Goal: Task Accomplishment & Management: Manage account settings

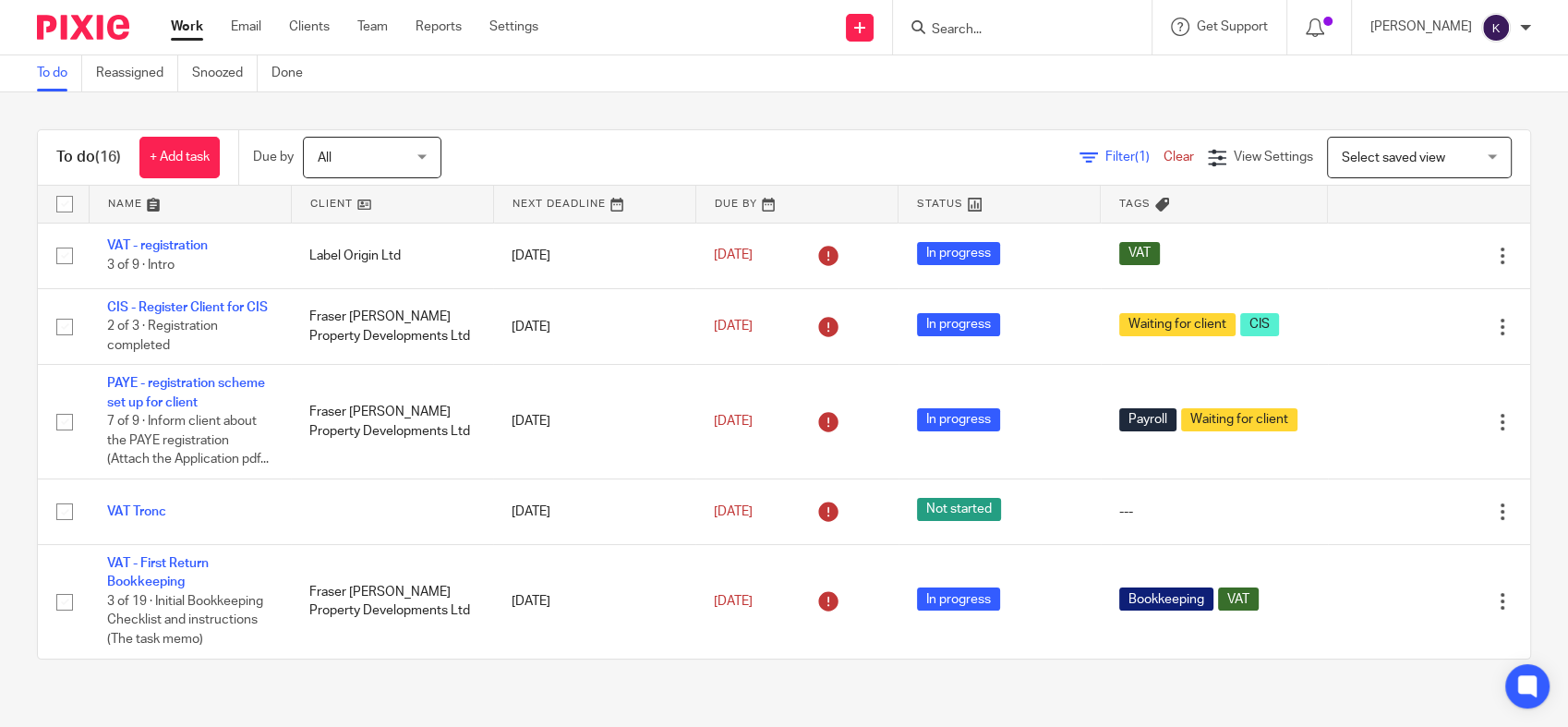
scroll to position [1181, 0]
click at [1078, 18] on form at bounding box center [1028, 27] width 197 height 23
click at [1064, 35] on input "Search" at bounding box center [1013, 30] width 166 height 16
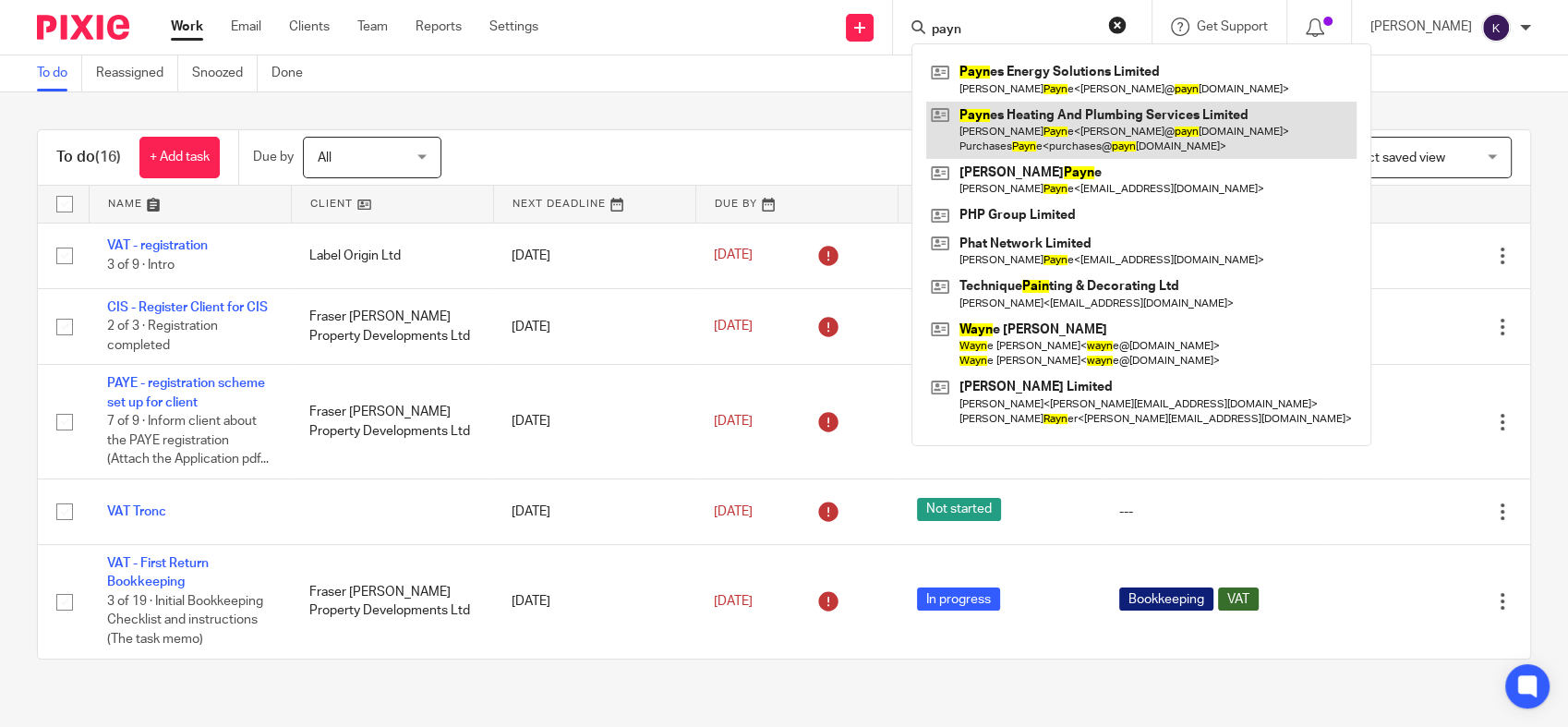
type input "payn"
click at [1051, 114] on link at bounding box center [1141, 130] width 431 height 57
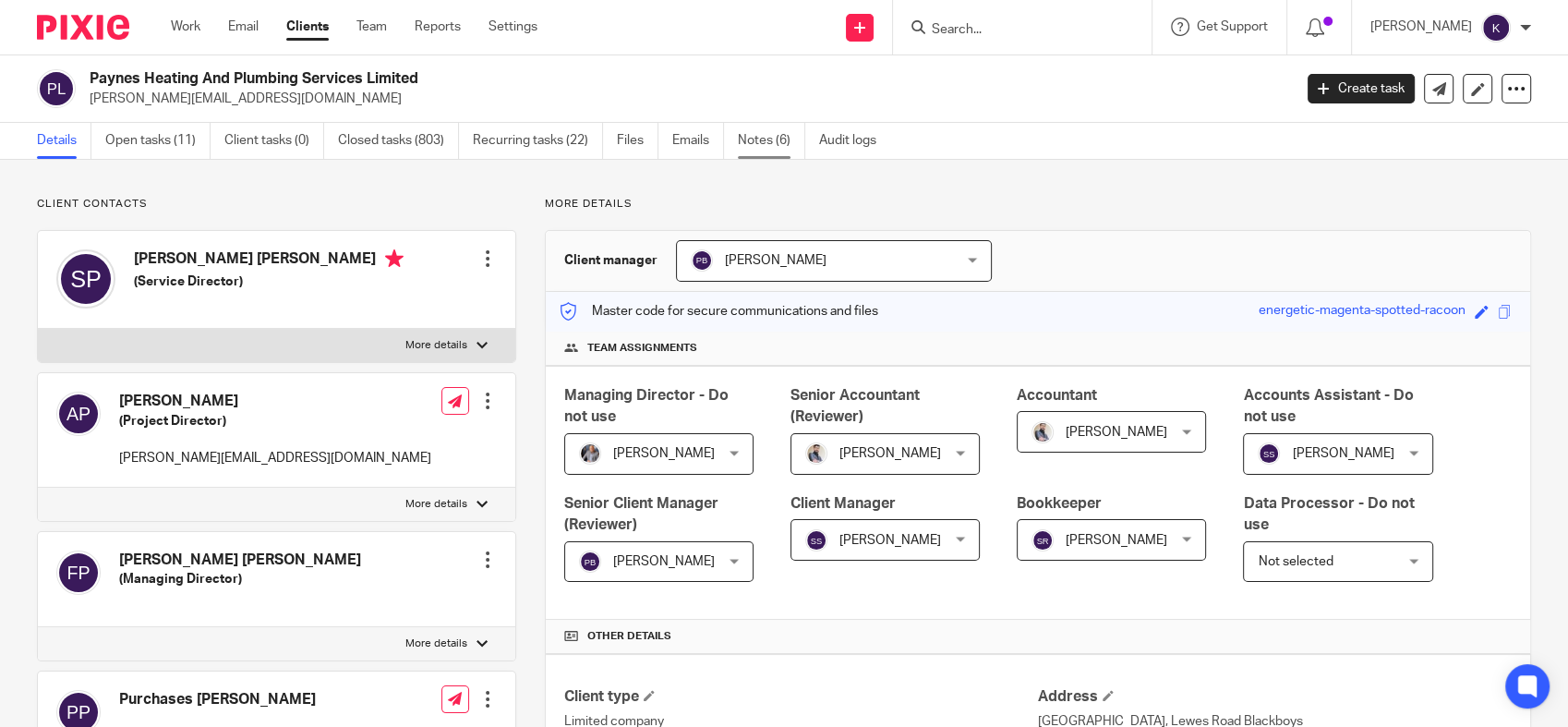
click at [740, 138] on link "Notes (6)" at bounding box center [771, 141] width 67 height 36
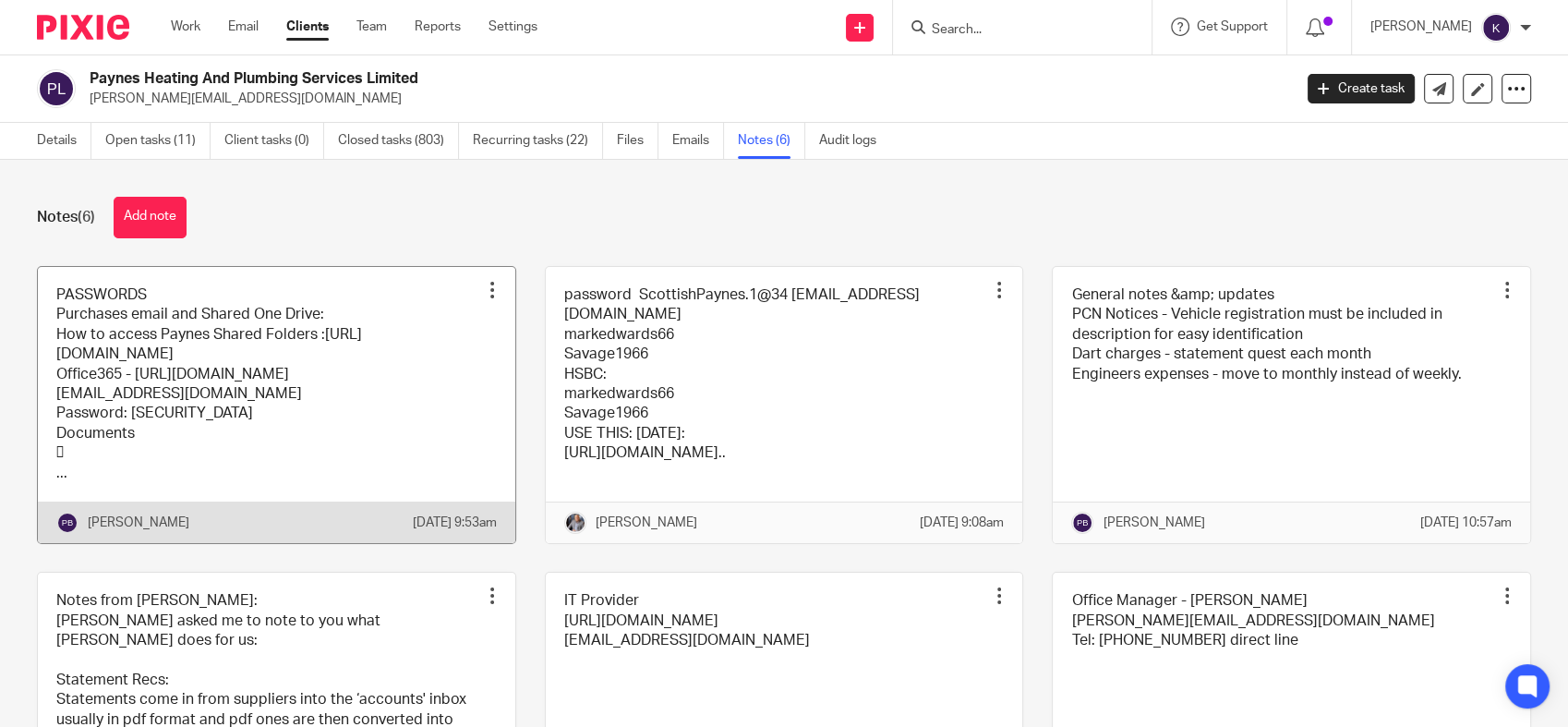
click at [483, 288] on div at bounding box center [492, 289] width 18 height 18
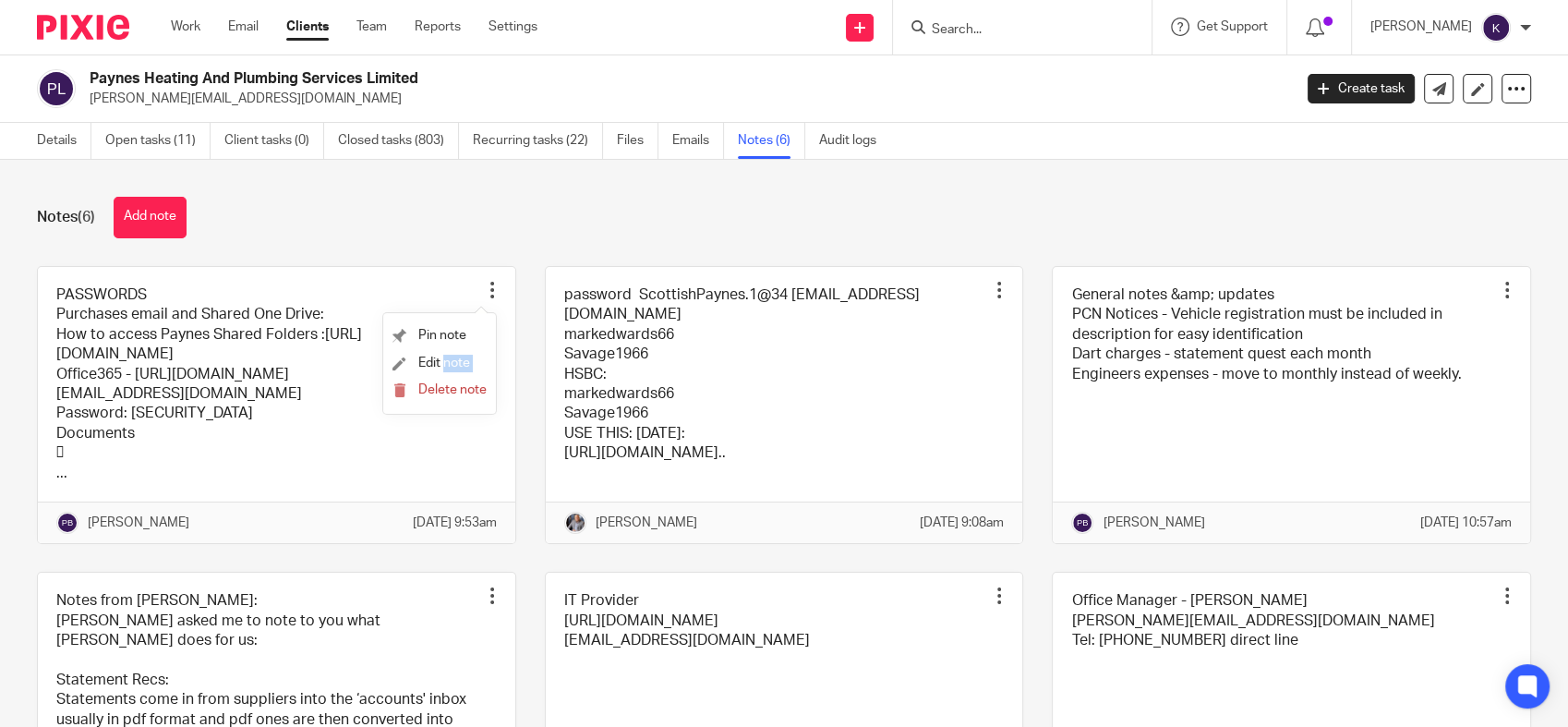
click at [441, 377] on ul "Pin note Edit note Delete note" at bounding box center [440, 363] width 113 height 100
drag, startPoint x: 440, startPoint y: 377, endPoint x: 439, endPoint y: 363, distance: 14.0
click at [438, 367] on span "Edit note" at bounding box center [444, 364] width 52 height 13
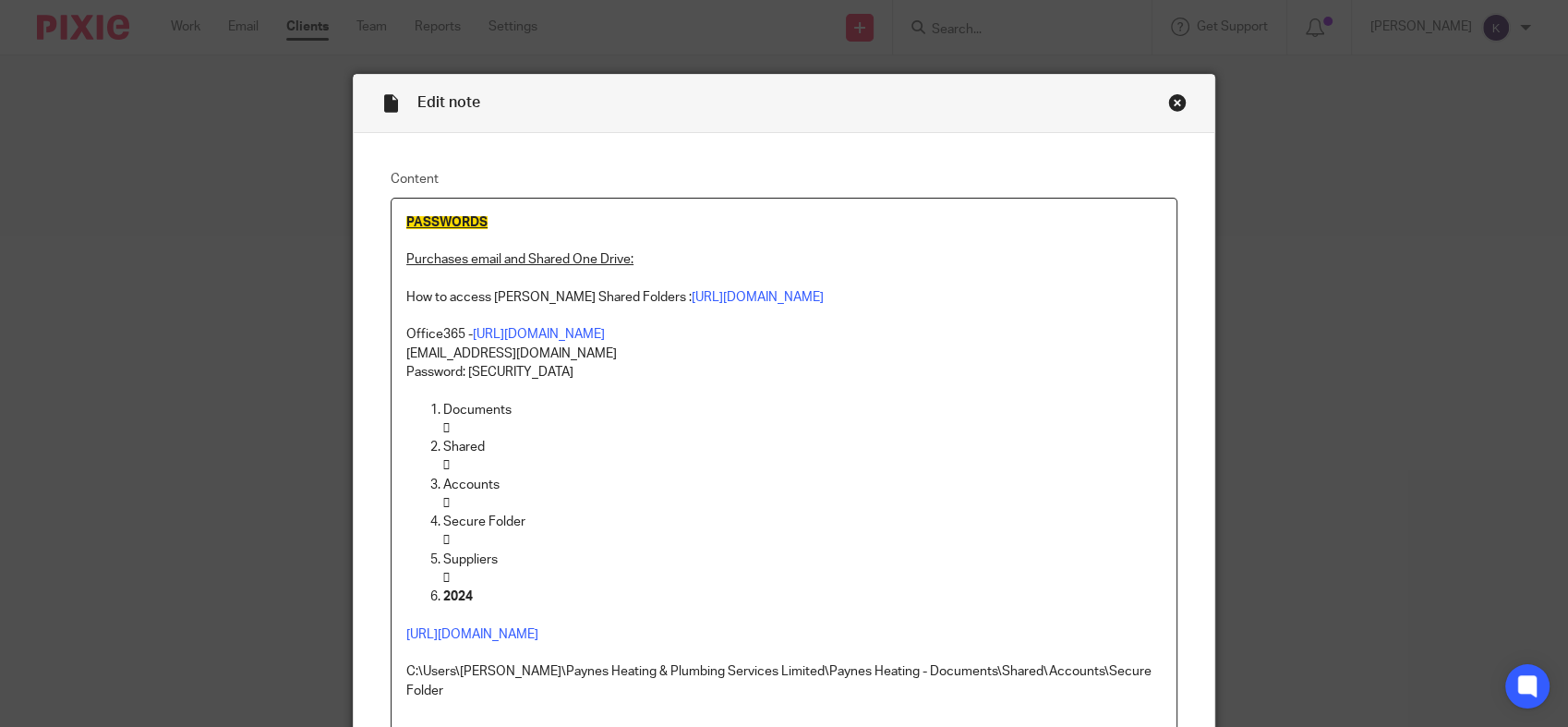
click at [1169, 110] on div "Close this dialog window" at bounding box center [1177, 101] width 18 height 18
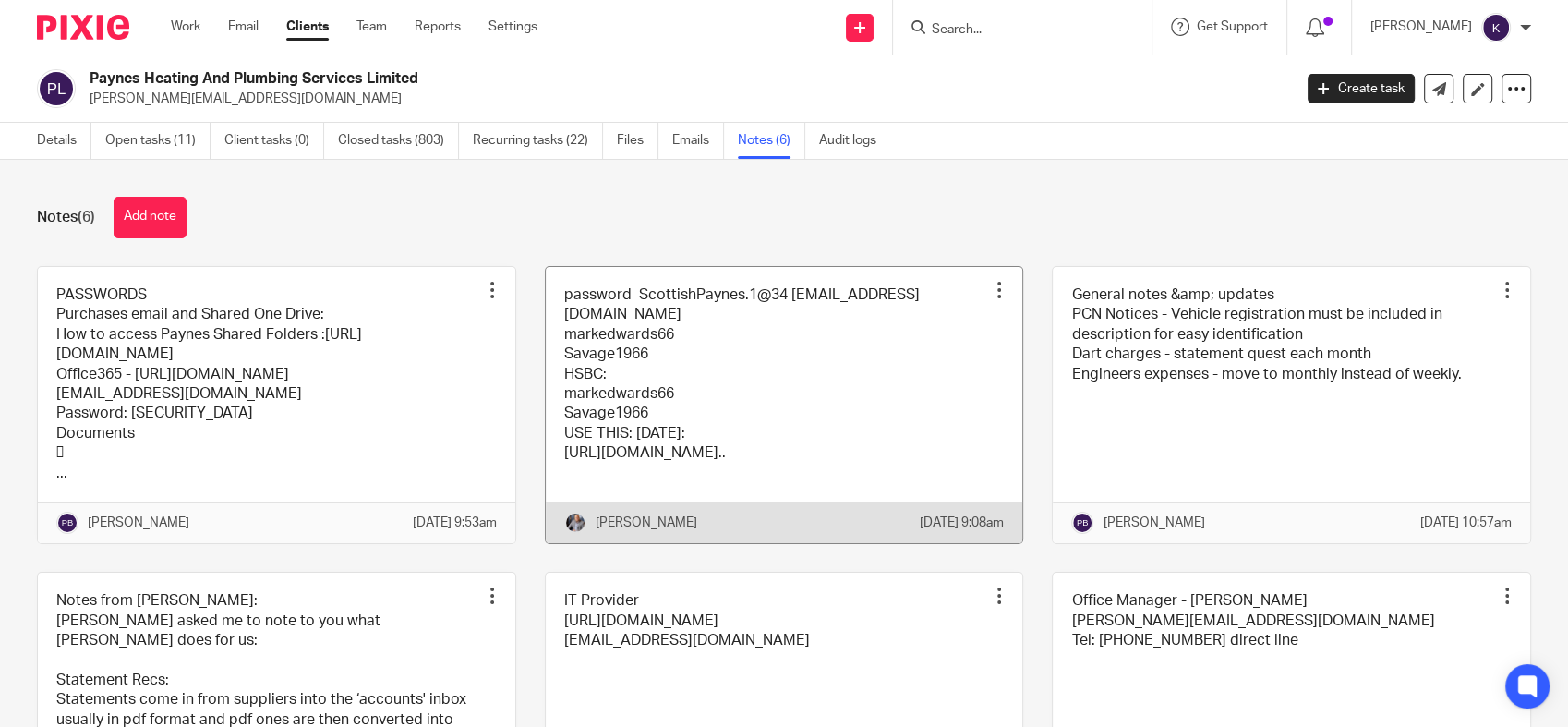
click at [990, 298] on div at bounding box center [999, 289] width 18 height 18
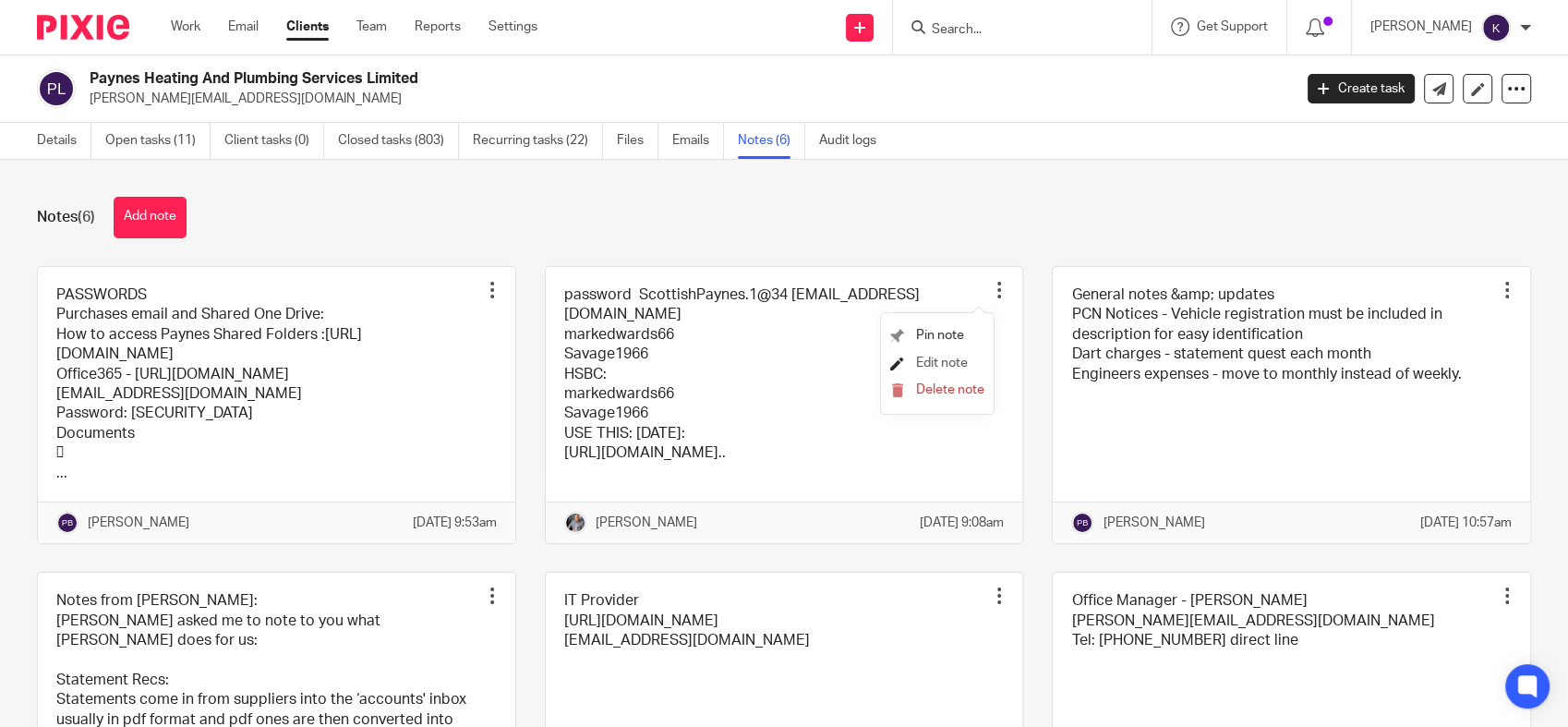
click at [916, 362] on span "Edit note" at bounding box center [941, 364] width 52 height 13
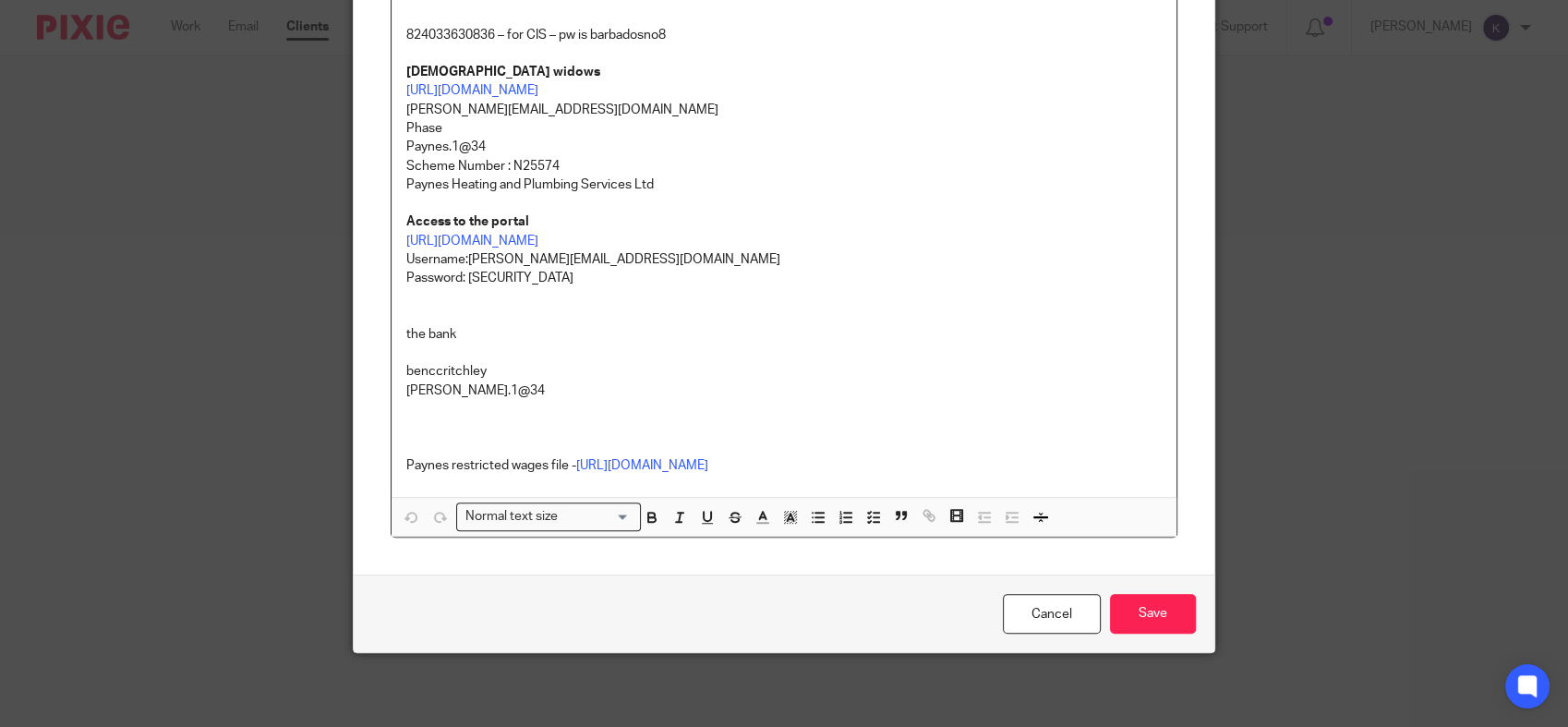
scroll to position [617, 0]
click at [575, 400] on p "Paynes restricted wages file - https://paynesheating.sharepoint.com/sites/Payne…" at bounding box center [784, 437] width 756 height 75
click at [572, 382] on p "Haynes.1@34" at bounding box center [784, 390] width 756 height 18
click at [597, 453] on p "Paynes restricted wages file - https://paynesheating.sharepoint.com/sites/Payne…" at bounding box center [784, 437] width 756 height 75
click at [635, 459] on link "https://paynesheating.sharepoint.com/sites/PaynesHeating/Shared%20Documents/For…" at bounding box center [642, 466] width 132 height 13
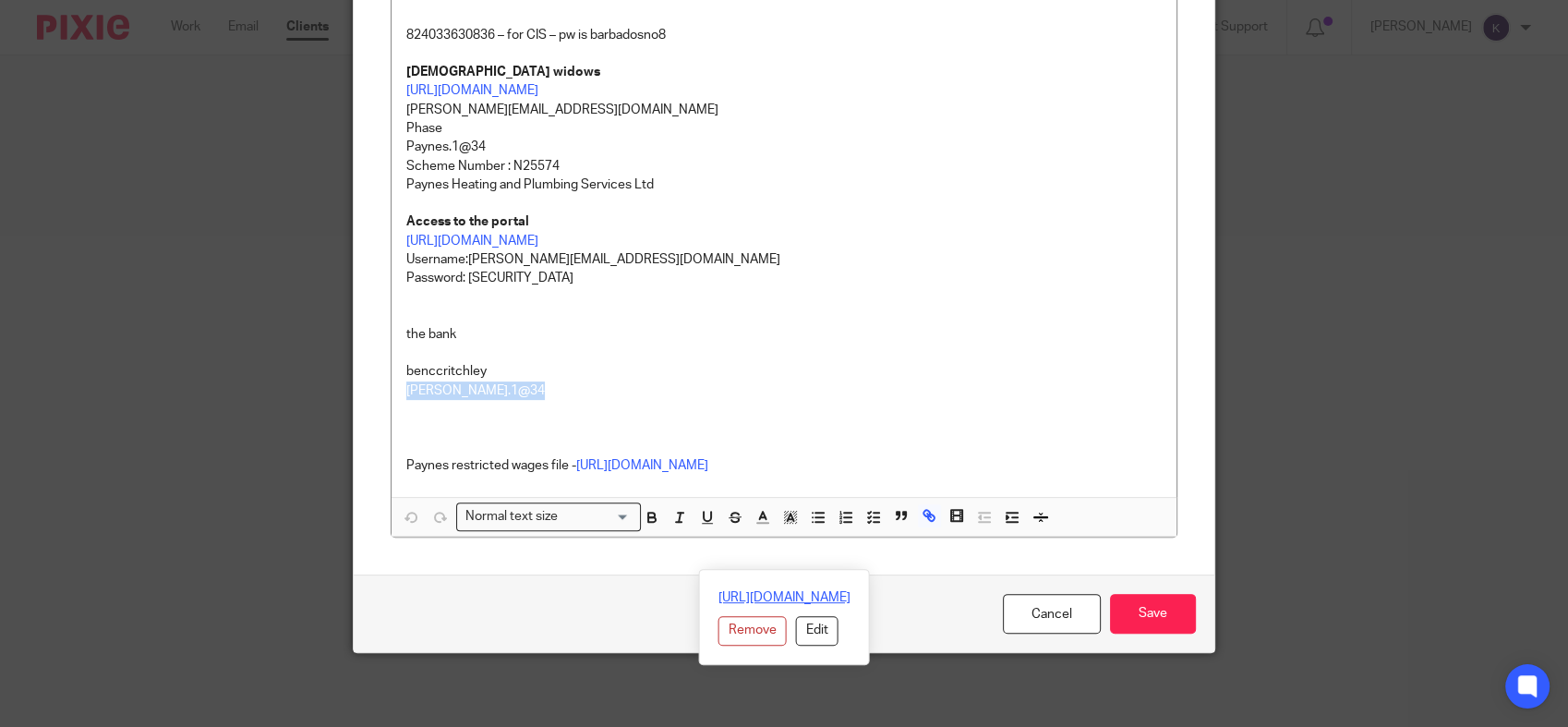
click at [718, 588] on link "https://paynesheating.sharepoint.com/sites/PaynesHeating/Shared%20Documents/For…" at bounding box center [784, 597] width 132 height 18
click at [931, 231] on p "https://extranet.secure.scottishwidows.co.uk/extranet/assistme" at bounding box center [784, 240] width 756 height 18
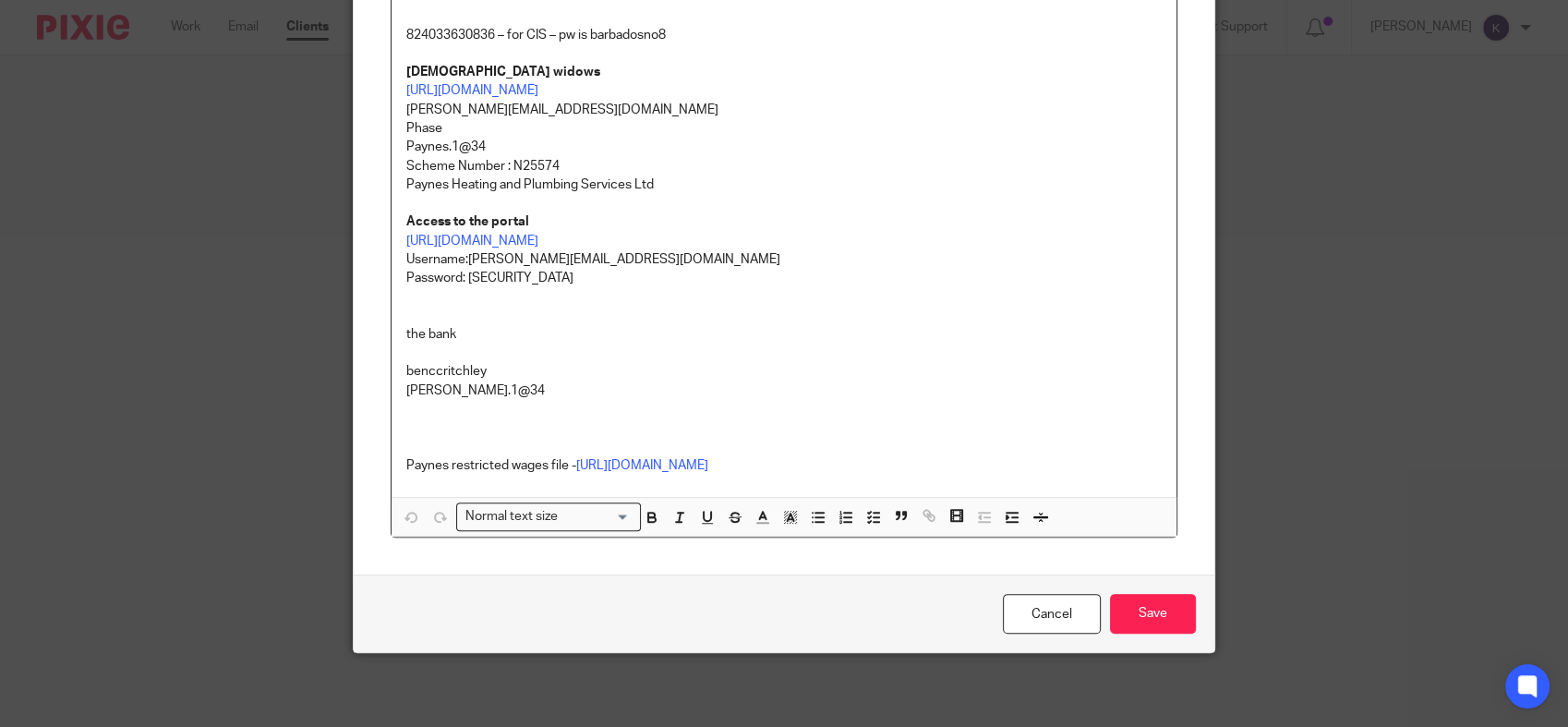
click at [642, 382] on p "Haynes.1@34" at bounding box center [784, 390] width 756 height 18
drag, startPoint x: 1062, startPoint y: 624, endPoint x: 1042, endPoint y: 636, distance: 23.3
click at [1062, 624] on link "Cancel" at bounding box center [1051, 614] width 98 height 40
